Goal: Transaction & Acquisition: Purchase product/service

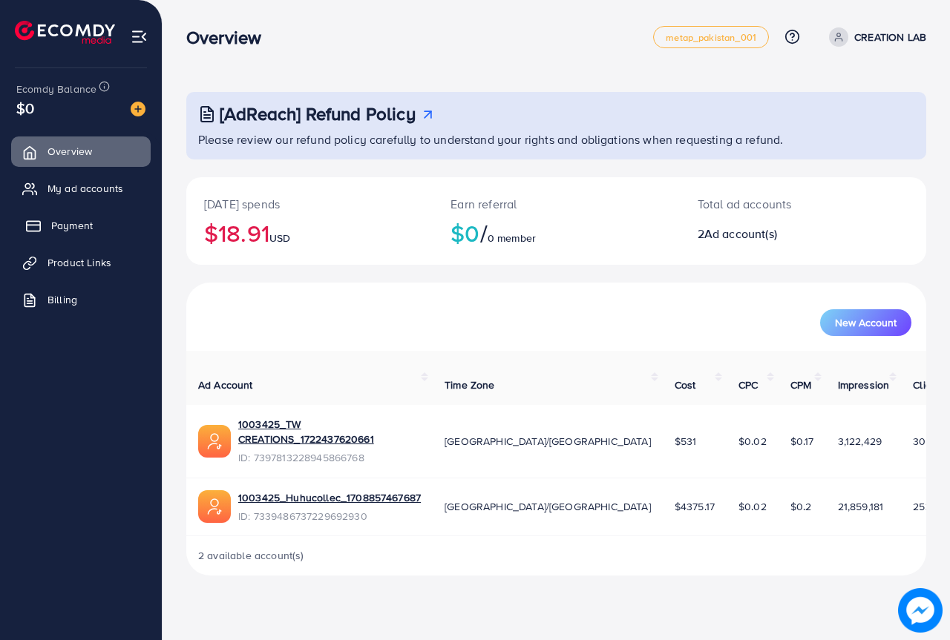
click at [68, 228] on span "Payment" at bounding box center [72, 225] width 42 height 15
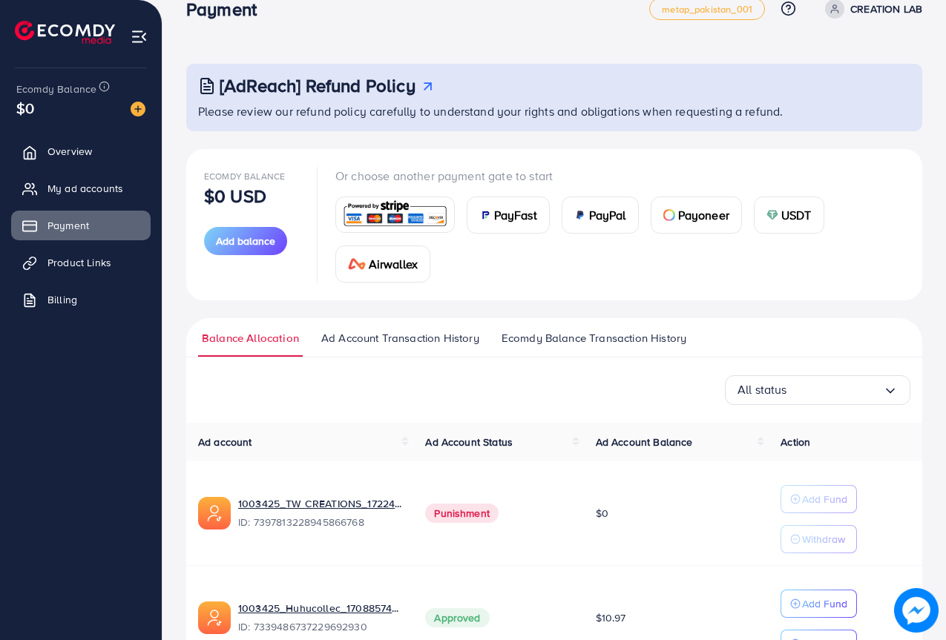
scroll to position [121, 0]
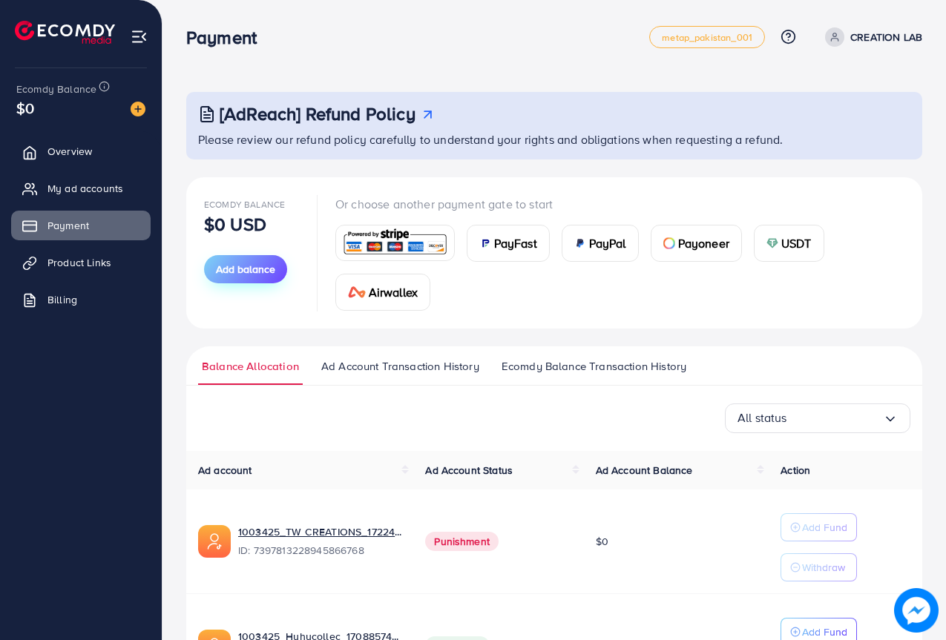
click at [254, 274] on span "Add balance" at bounding box center [245, 269] width 59 height 15
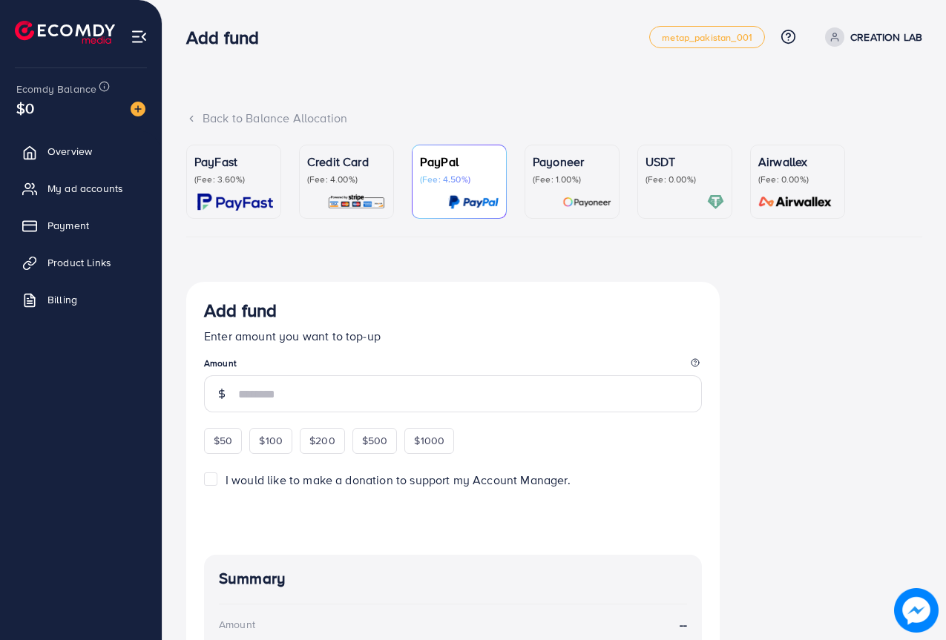
click at [584, 200] on img at bounding box center [586, 202] width 49 height 17
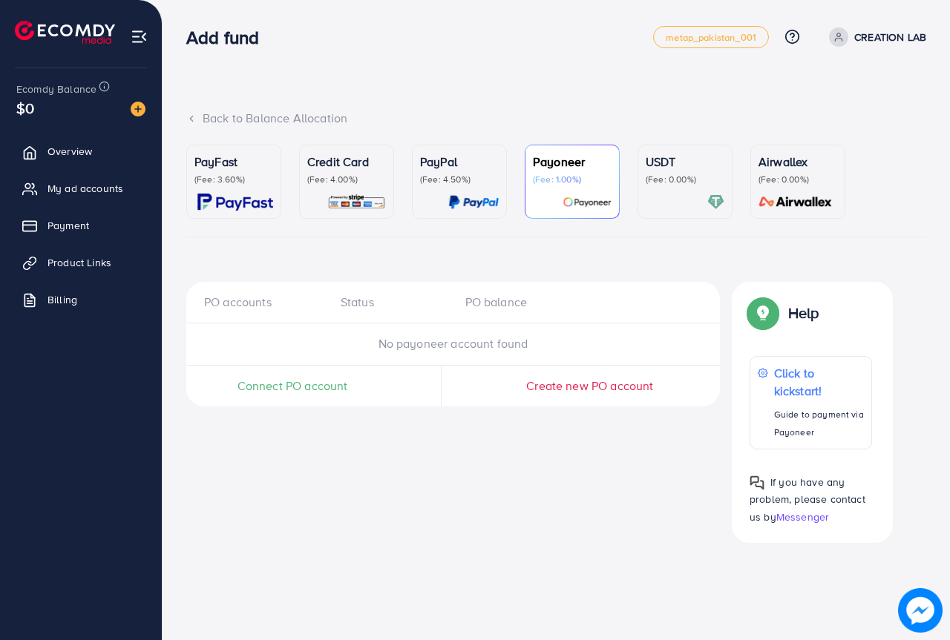
click at [287, 386] on span "Connect PO account" at bounding box center [292, 386] width 111 height 17
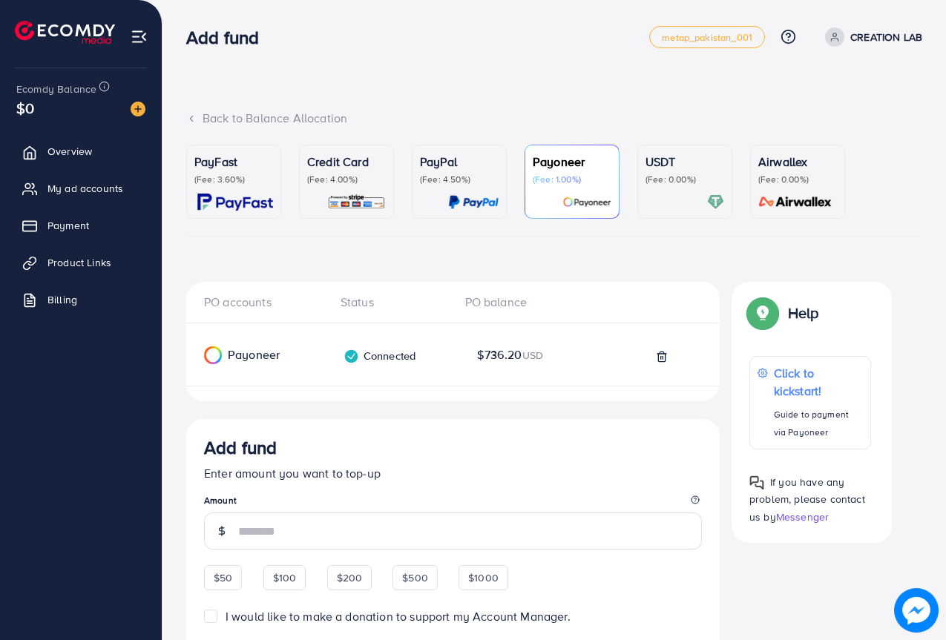
scroll to position [148, 0]
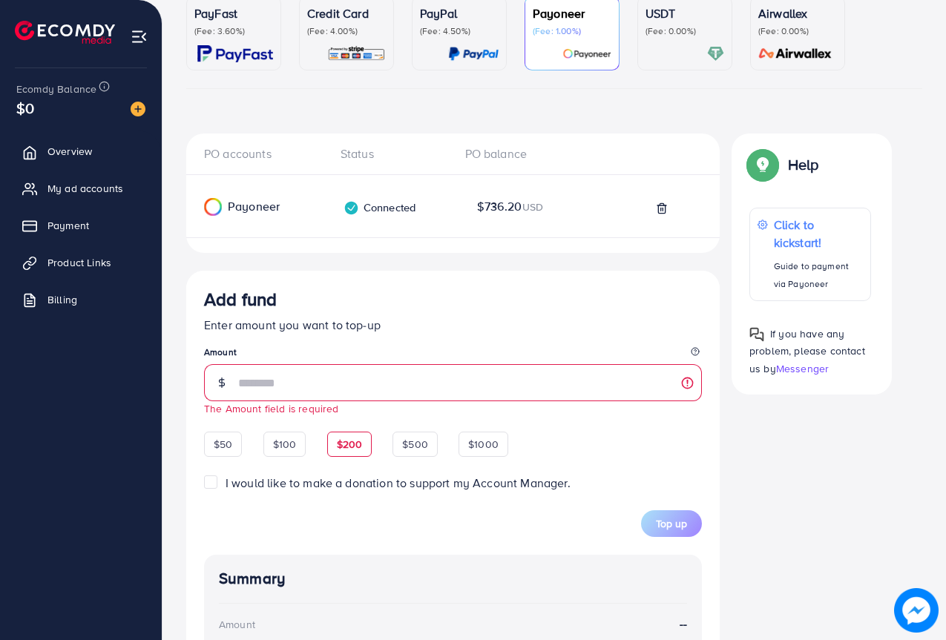
click at [341, 430] on div "$50 $100 $200 $500 $1000" at bounding box center [356, 442] width 304 height 29
click at [220, 441] on span "$50" at bounding box center [223, 444] width 19 height 15
type input "**"
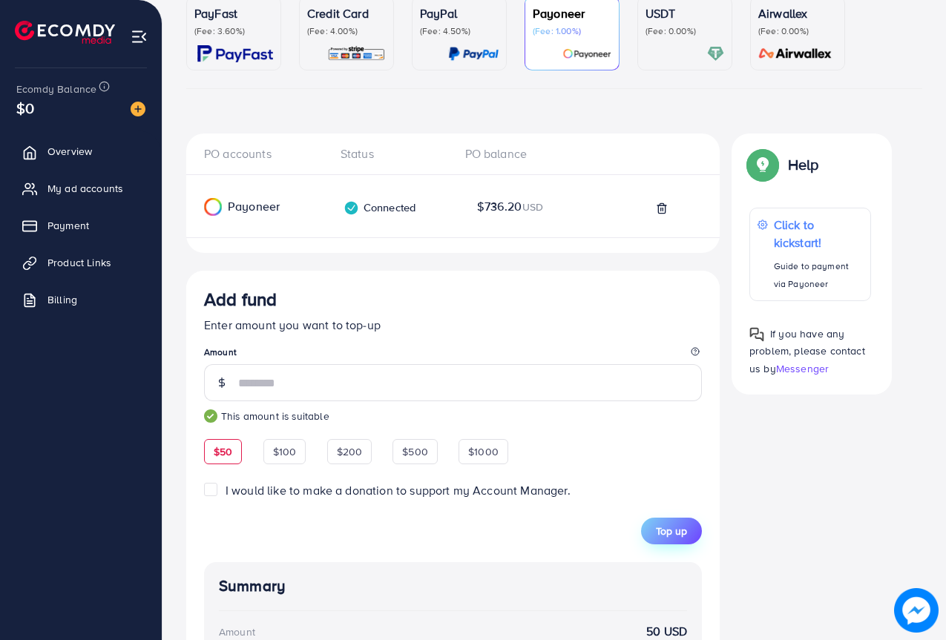
click at [652, 528] on button "Top up" at bounding box center [671, 531] width 61 height 27
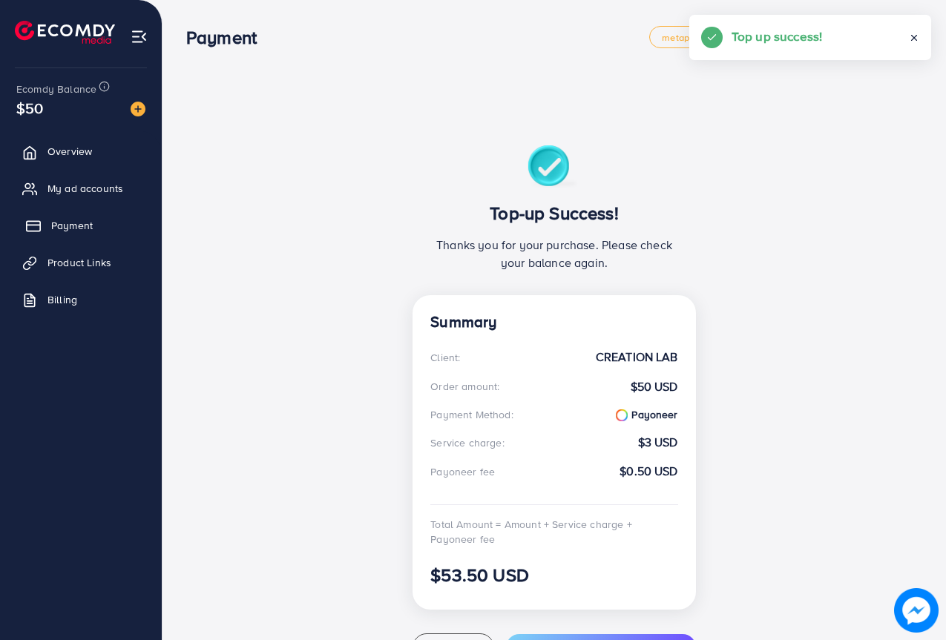
click at [80, 229] on span "Payment" at bounding box center [72, 225] width 42 height 15
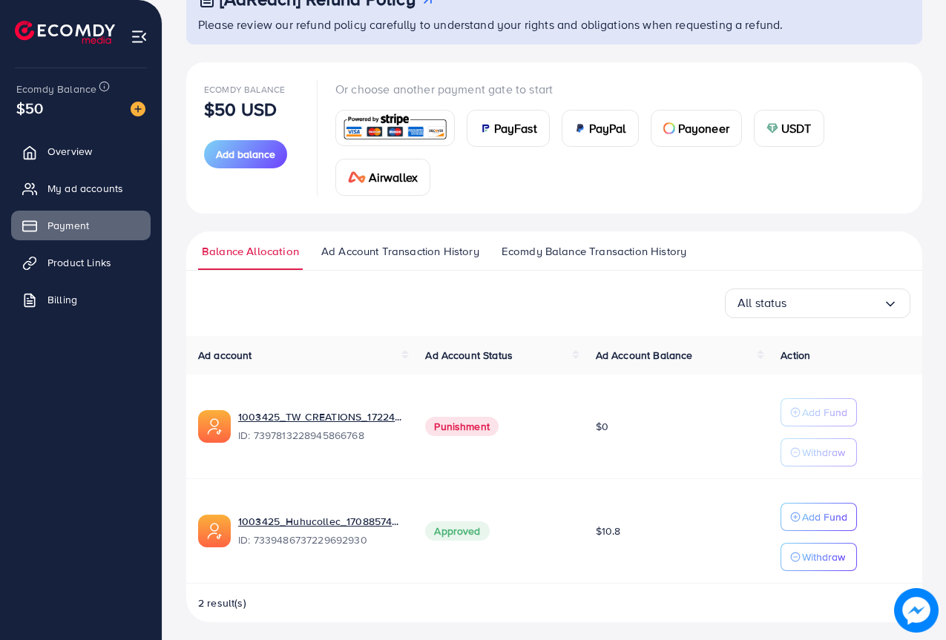
scroll to position [121, 0]
